Goal: Find specific page/section: Find specific page/section

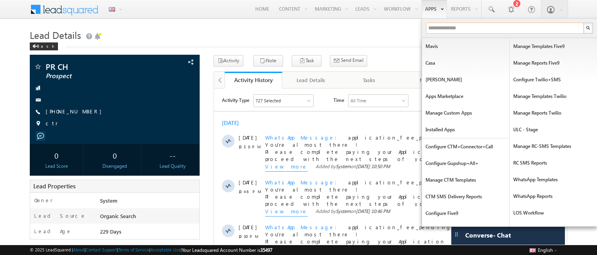
click at [434, 26] on input "text" at bounding box center [505, 28] width 158 height 11
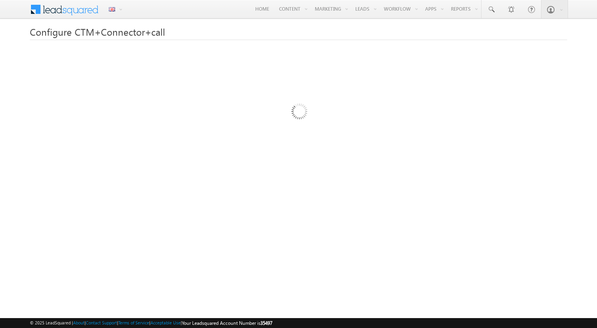
drag, startPoint x: 298, startPoint y: 115, endPoint x: 362, endPoint y: 114, distance: 64.0
click at [362, 114] on div at bounding box center [299, 231] width 538 height 318
